Goal: Transaction & Acquisition: Purchase product/service

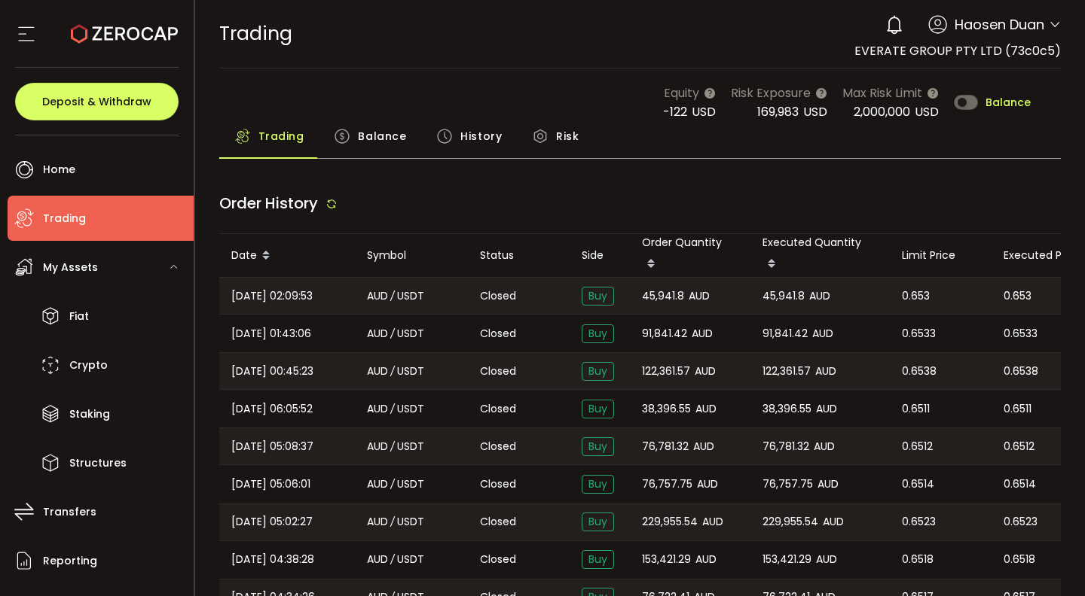
type input "***"
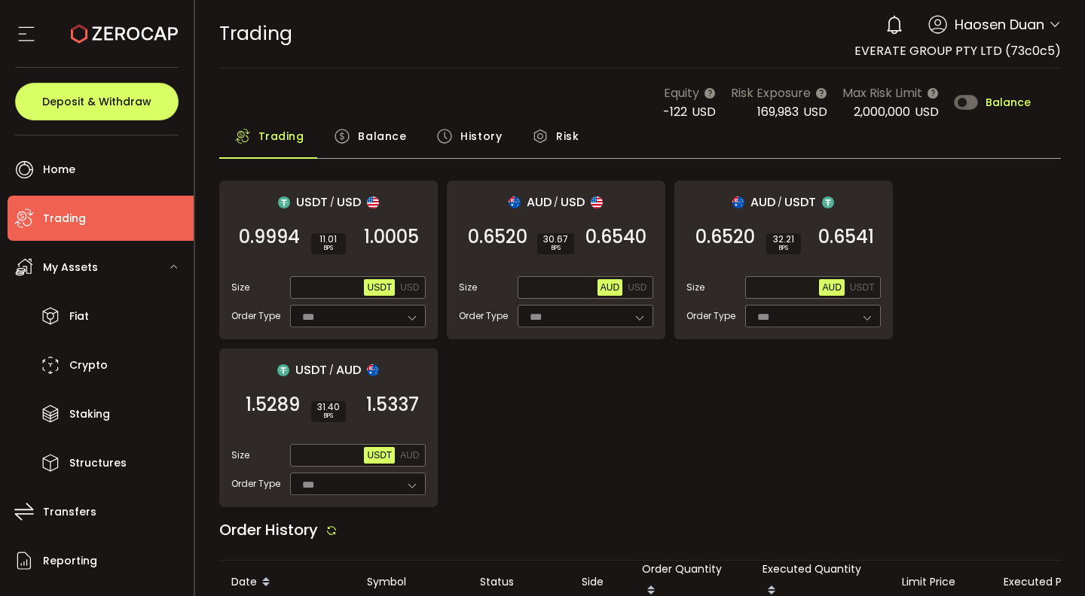
click at [624, 450] on div "USDT / USD 0.9994 SELL 11.01 BPS 1.0005 BUY Size Max USDT USD Order Type *** FO…" at bounding box center [640, 344] width 842 height 327
click at [542, 56] on div "TRADING Buy Power $0.00 USD Trading Trading Your verification is pending 0 Haos…" at bounding box center [640, 34] width 842 height 68
click at [661, 32] on div "TRADING Buy Power $0.00 USD Trading Trading Your verification is pending 0 Haos…" at bounding box center [640, 34] width 842 height 68
